Goal: Transaction & Acquisition: Book appointment/travel/reservation

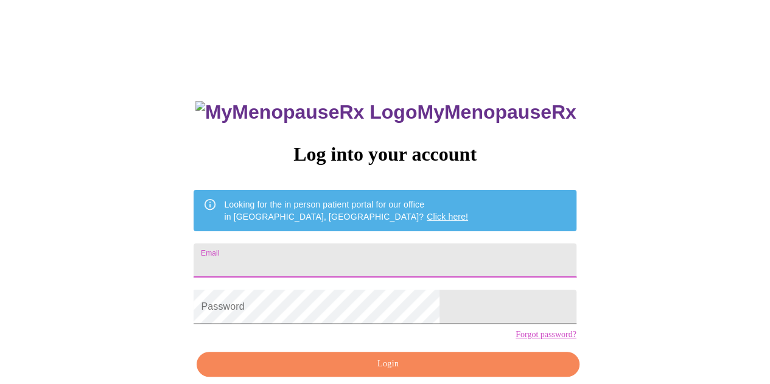
click at [344, 247] on input "Email" at bounding box center [385, 261] width 382 height 34
type input "jenniferslewis@hotmail.com"
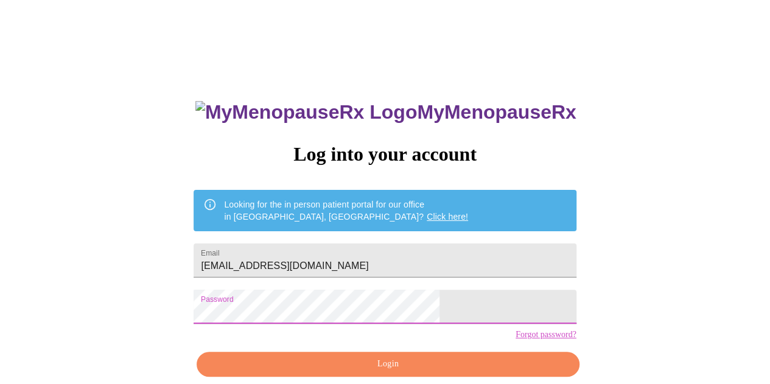
scroll to position [54, 0]
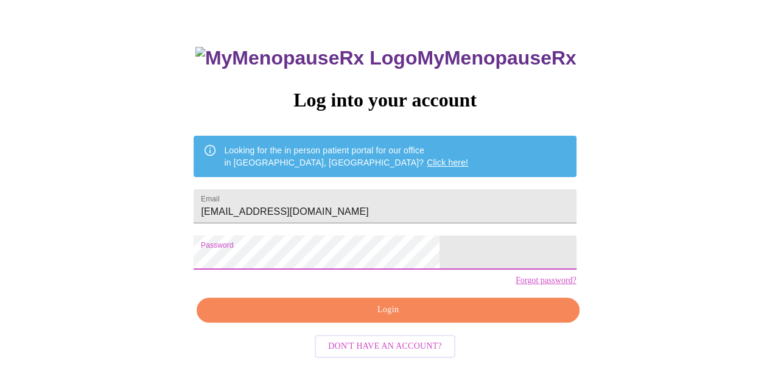
click at [342, 318] on span "Login" at bounding box center [388, 310] width 354 height 15
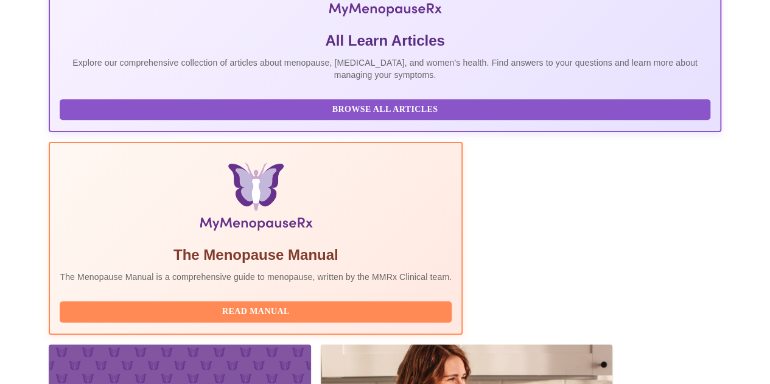
scroll to position [358, 0]
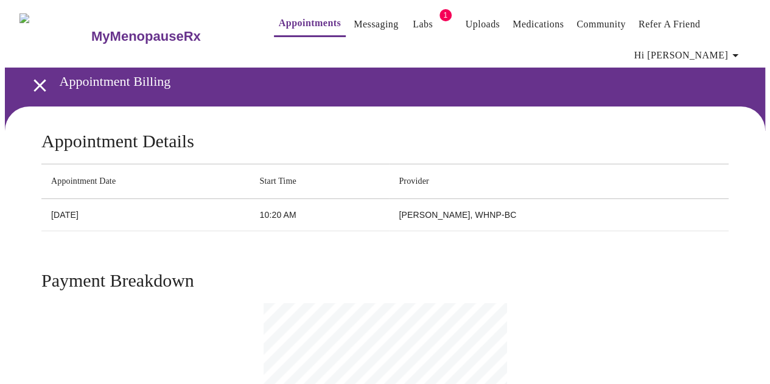
click at [413, 18] on link "Labs" at bounding box center [423, 24] width 20 height 17
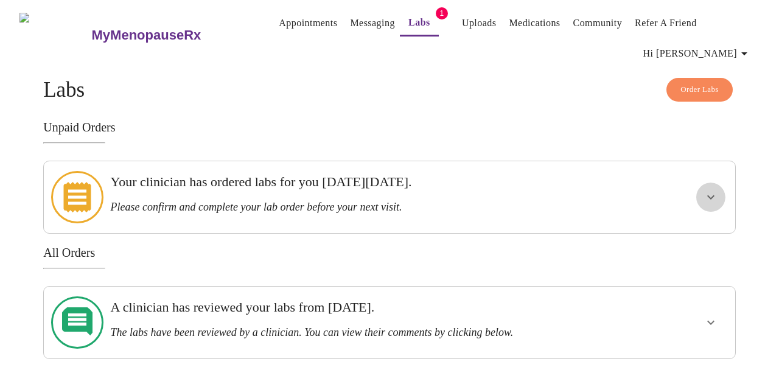
click at [715, 195] on icon "show more" at bounding box center [711, 197] width 15 height 15
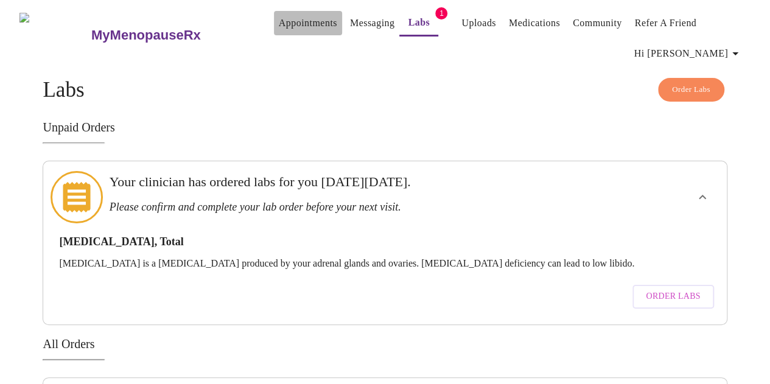
click at [289, 16] on link "Appointments" at bounding box center [308, 23] width 58 height 17
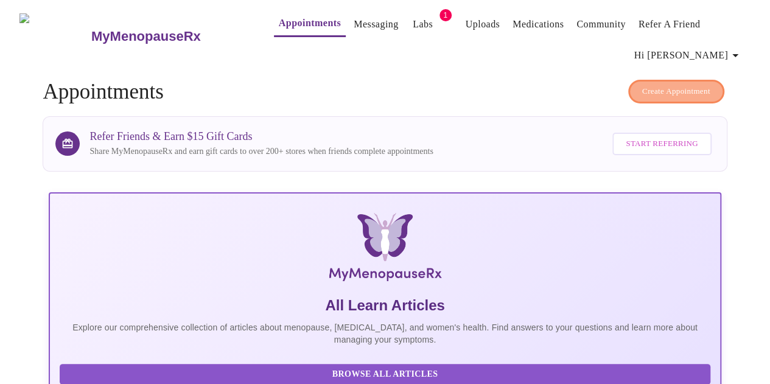
click at [679, 85] on span "Create Appointment" at bounding box center [676, 92] width 68 height 14
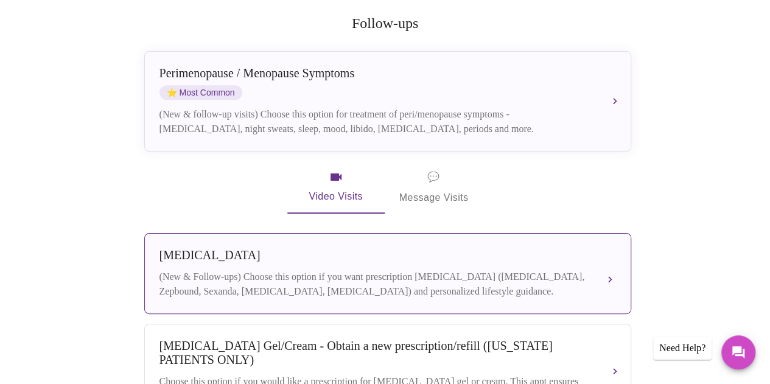
scroll to position [132, 0]
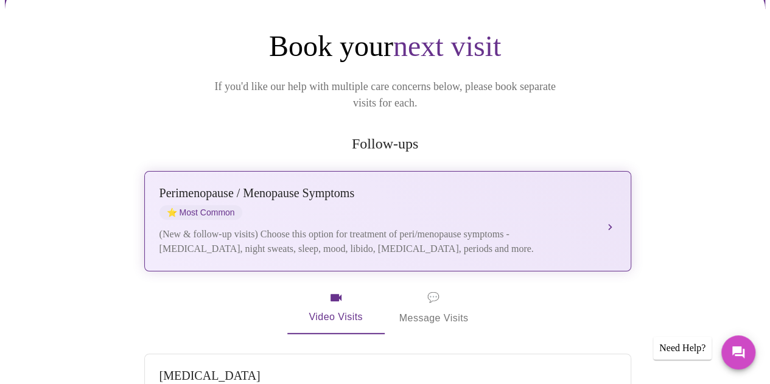
click at [615, 200] on button "[MEDICAL_DATA] / Menopause Symptoms ⭐ Most Common (New & follow-up visits) Choo…" at bounding box center [387, 221] width 487 height 100
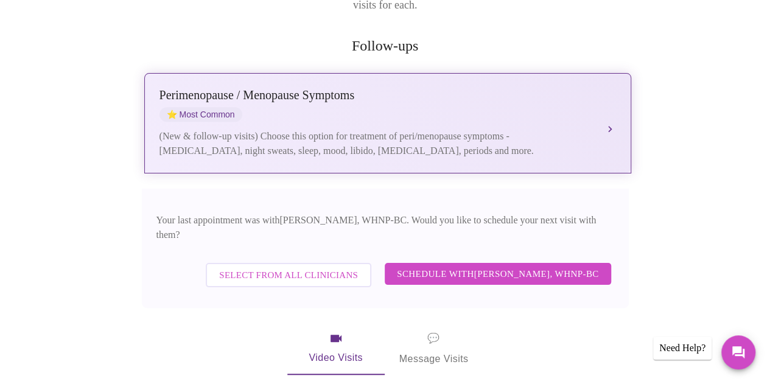
scroll to position [253, 0]
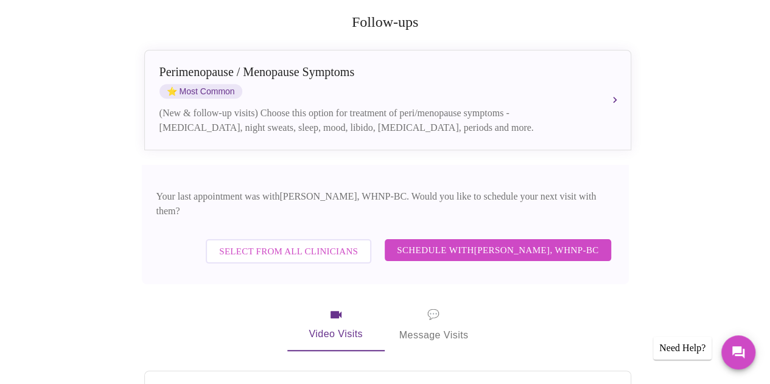
click at [470, 242] on span "Schedule with [PERSON_NAME], WHNP-BC" at bounding box center [498, 250] width 202 height 16
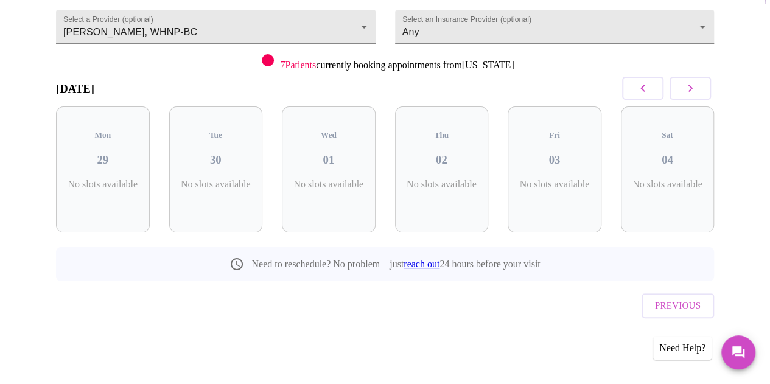
scroll to position [111, 0]
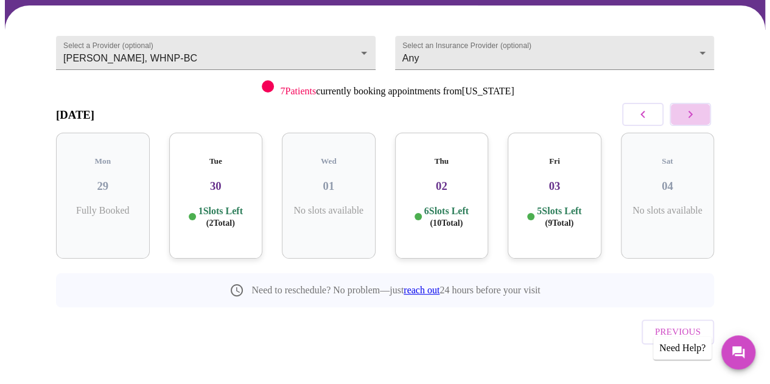
click at [698, 113] on icon "button" at bounding box center [690, 114] width 15 height 15
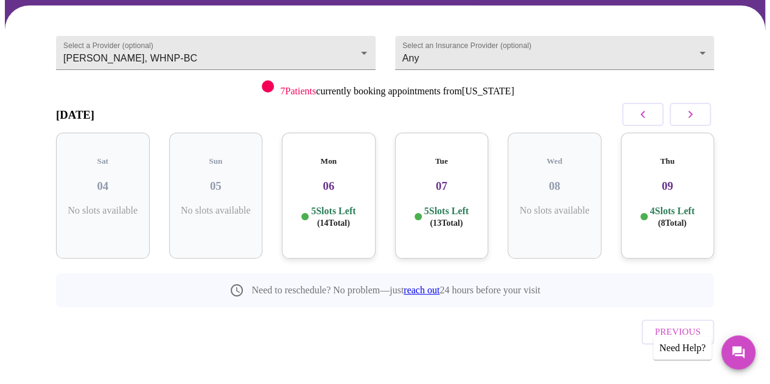
click at [698, 113] on icon "button" at bounding box center [690, 114] width 15 height 15
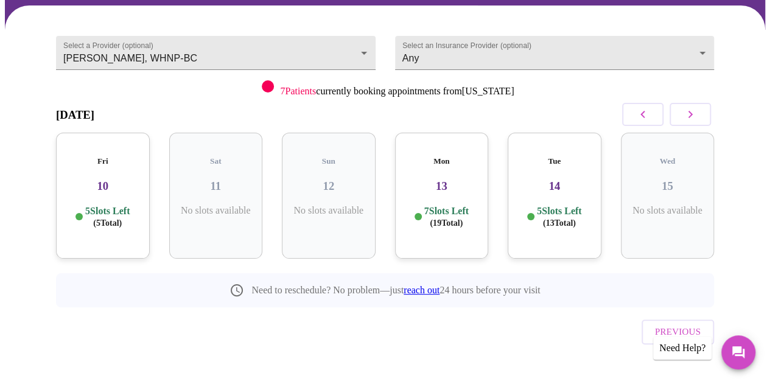
click at [562, 205] on p "5 Slots Left ( 13 Total)" at bounding box center [559, 217] width 44 height 24
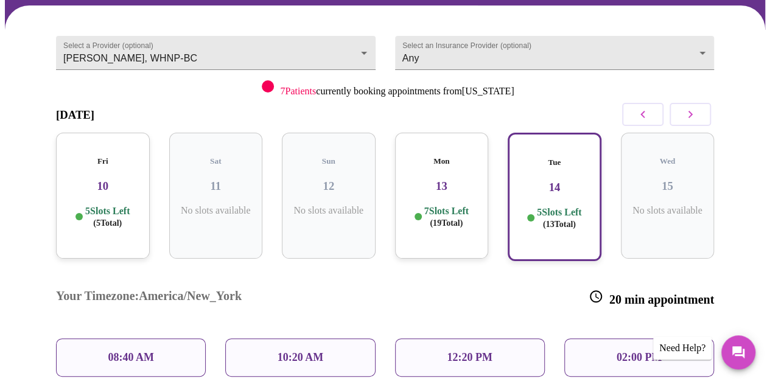
click at [450, 180] on h3 "13" at bounding box center [442, 186] width 74 height 13
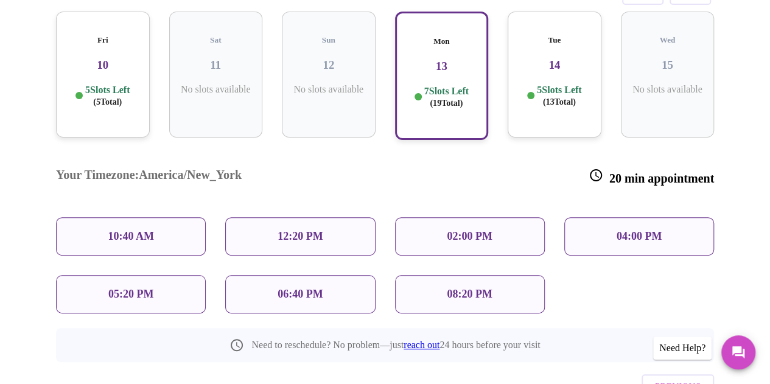
scroll to position [233, 0]
click at [639, 230] on p "04:00 PM" at bounding box center [639, 236] width 45 height 13
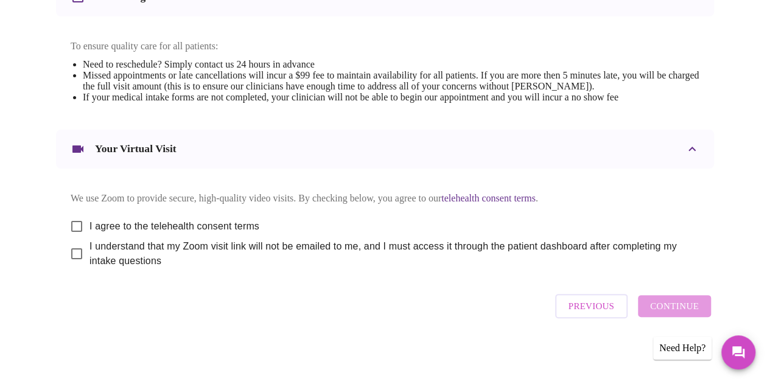
scroll to position [519, 0]
click at [67, 221] on input "I agree to the telehealth consent terms" at bounding box center [77, 227] width 26 height 26
checkbox input "true"
click at [73, 253] on input "I understand that my Zoom visit link will not be emailed to me, and I must acce…" at bounding box center [77, 254] width 26 height 26
checkbox input "true"
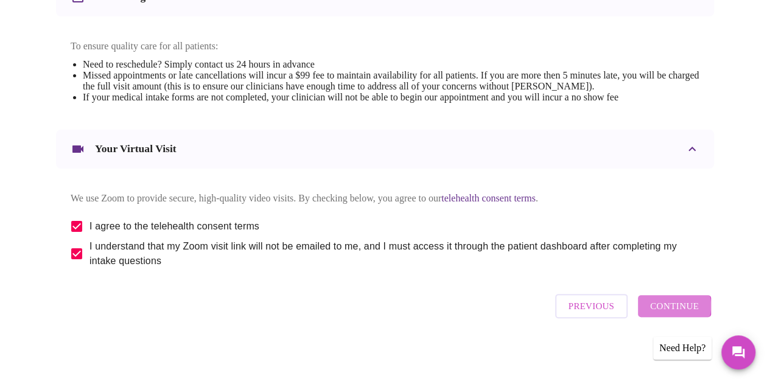
click at [675, 311] on span "Continue" at bounding box center [674, 306] width 49 height 16
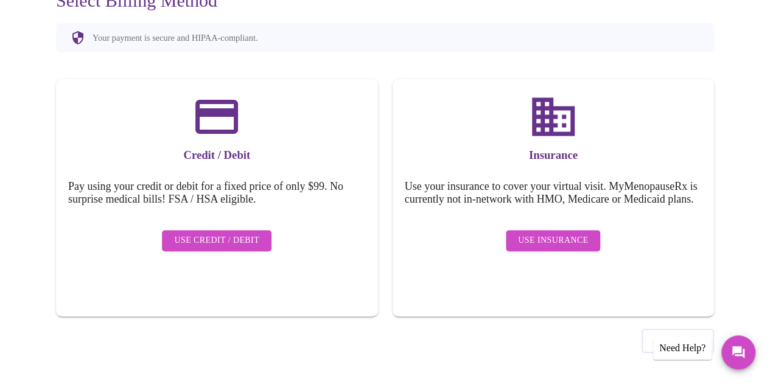
click at [551, 238] on span "Use Insurance" at bounding box center [553, 240] width 70 height 15
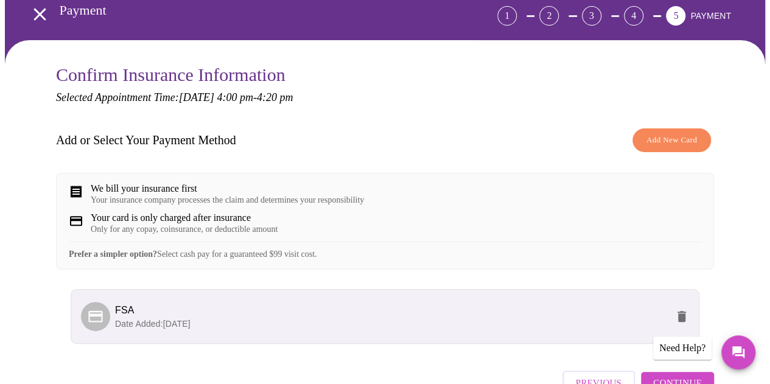
scroll to position [161, 0]
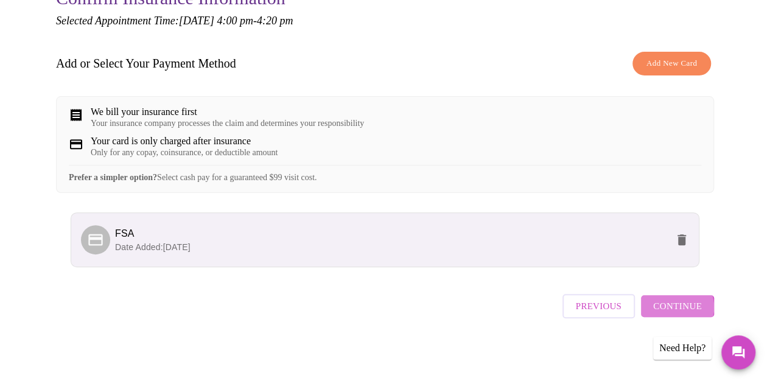
click at [678, 312] on span "Continue" at bounding box center [677, 306] width 49 height 16
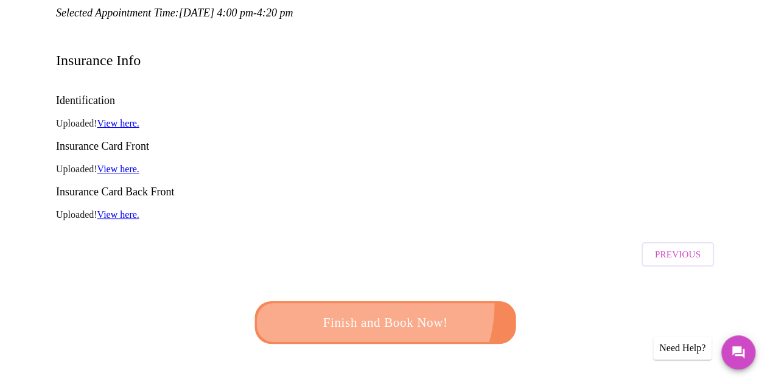
click at [361, 301] on button "Finish and Book Now!" at bounding box center [385, 323] width 267 height 44
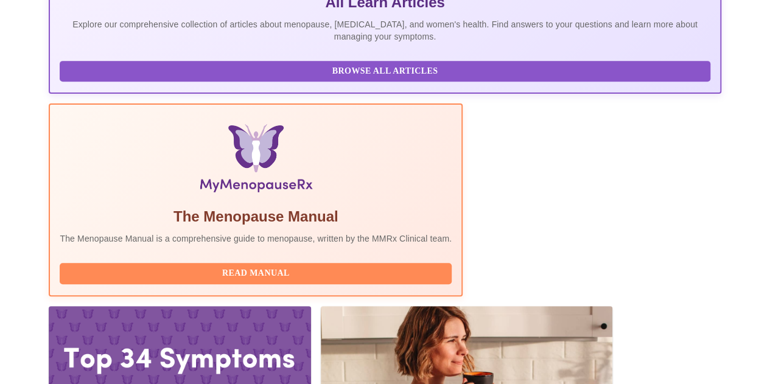
scroll to position [343, 0]
